Goal: Ask a question: Seek information or help from site administrators or community

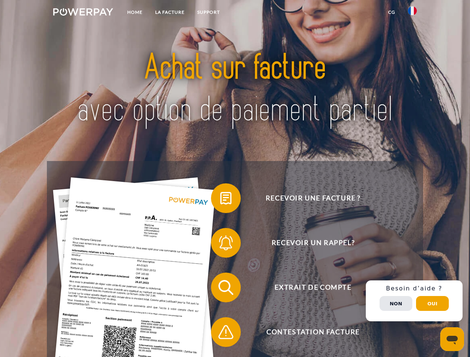
click at [83, 13] on img at bounding box center [83, 11] width 60 height 7
click at [412, 13] on img at bounding box center [411, 10] width 9 height 9
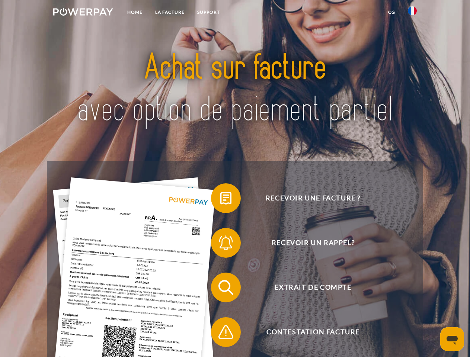
click at [391, 12] on link "CG" at bounding box center [391, 12] width 20 height 13
click at [220, 200] on span at bounding box center [214, 198] width 37 height 37
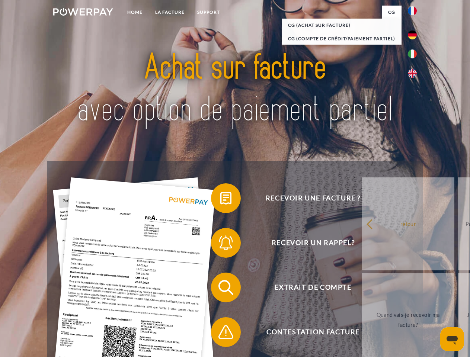
click at [220, 244] on span at bounding box center [214, 242] width 37 height 37
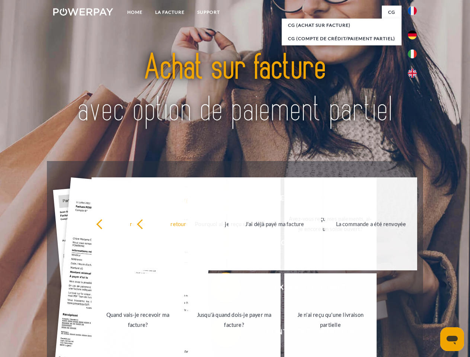
click at [284, 333] on link "Je n'ai reçu qu'une livraison partielle" at bounding box center [330, 319] width 93 height 93
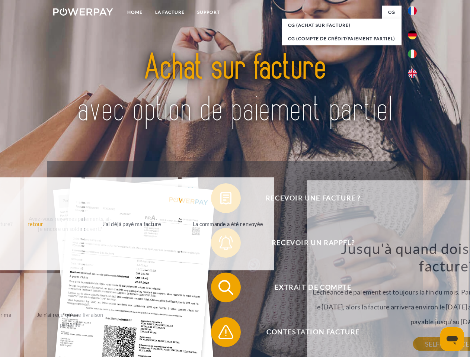
click at [414, 301] on div "Recevoir une facture ? Recevoir un rappel? Extrait de compte retour" at bounding box center [235, 309] width 376 height 297
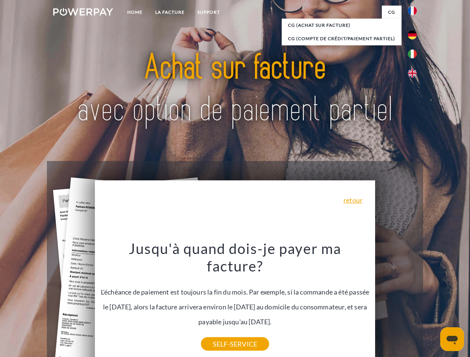
click at [396, 302] on span "Extrait de compte" at bounding box center [313, 288] width 182 height 30
click at [432, 303] on header "Home LA FACTURE Support" at bounding box center [235, 256] width 470 height 513
